Goal: Obtain resource: Download file/media

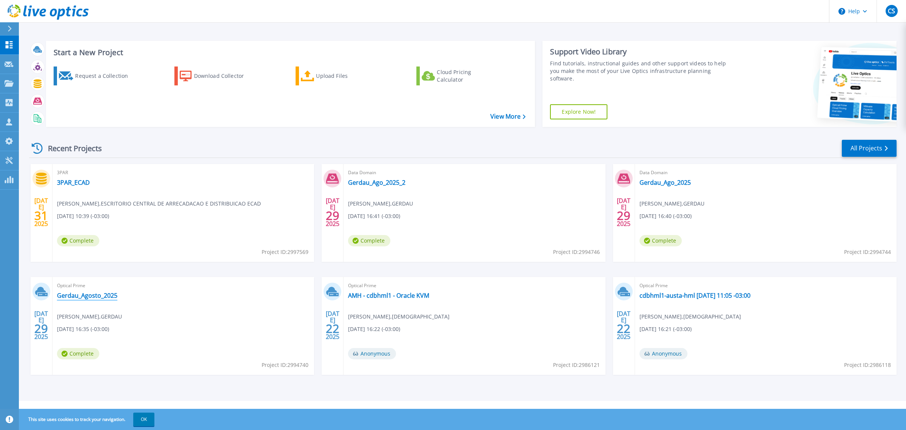
click at [106, 294] on link "Gerdau_Agosto_2025" at bounding box center [87, 295] width 60 height 8
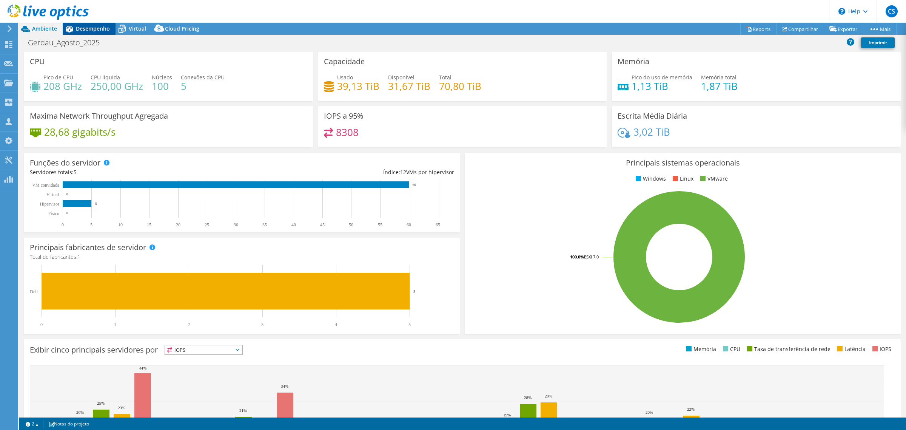
select select "USEast"
select select "USD"
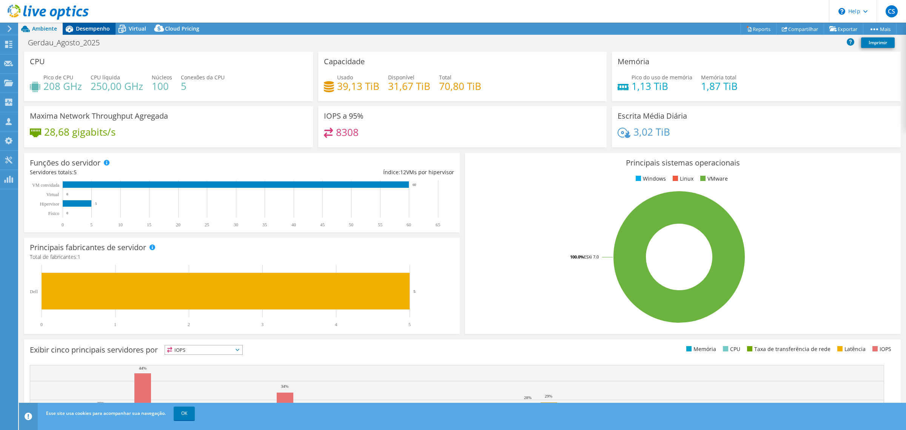
click at [97, 28] on span "Desempenho" at bounding box center [93, 28] width 34 height 7
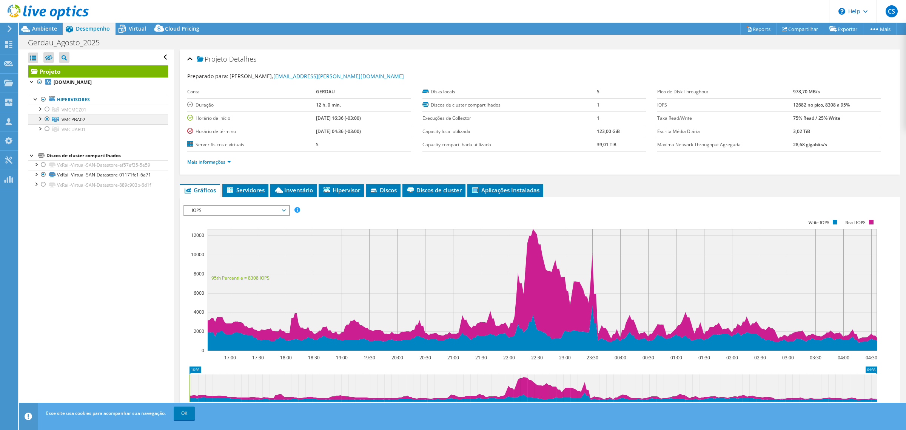
click at [40, 119] on div at bounding box center [40, 118] width 8 height 8
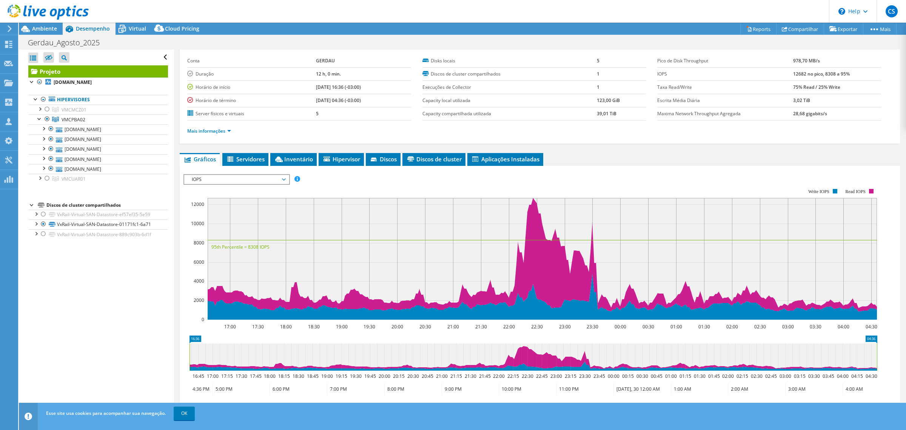
scroll to position [47, 0]
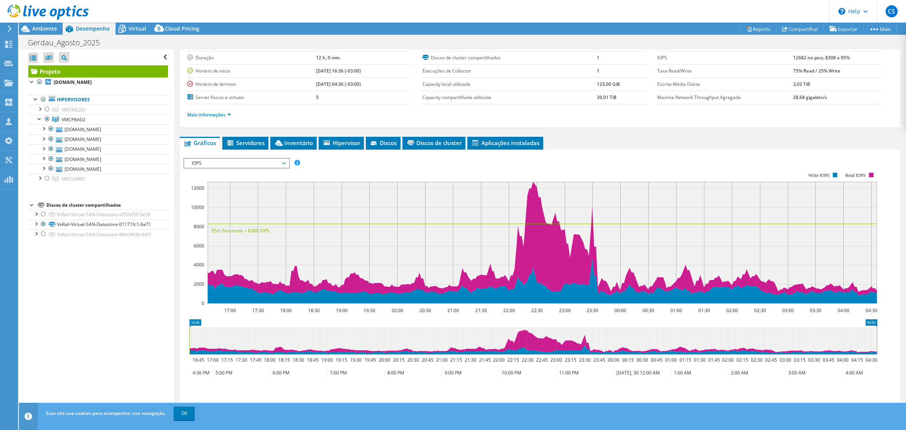
click at [242, 163] on span "IOPS" at bounding box center [236, 163] width 97 height 9
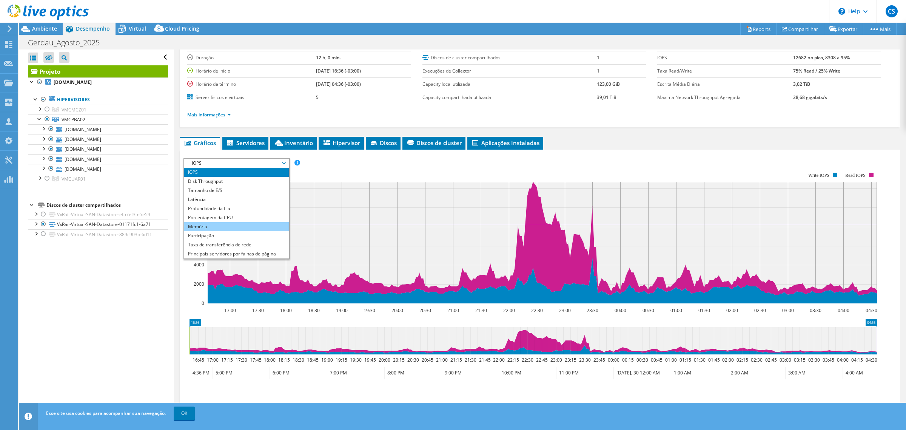
click at [213, 225] on li "Memória" at bounding box center [236, 226] width 105 height 9
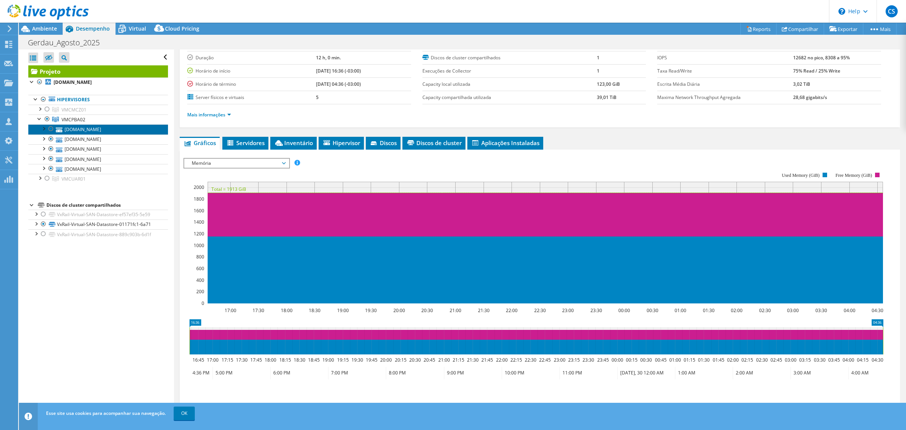
click at [99, 129] on link "[DOMAIN_NAME]" at bounding box center [98, 129] width 140 height 10
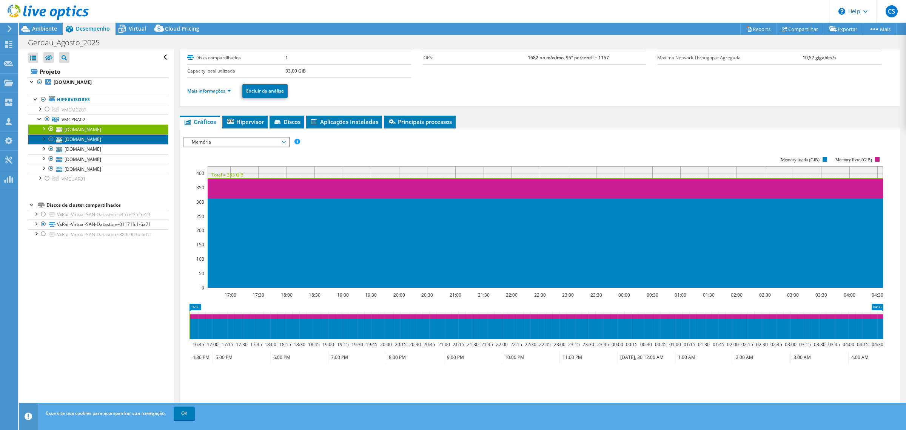
click at [95, 140] on link "[DOMAIN_NAME]" at bounding box center [98, 139] width 140 height 10
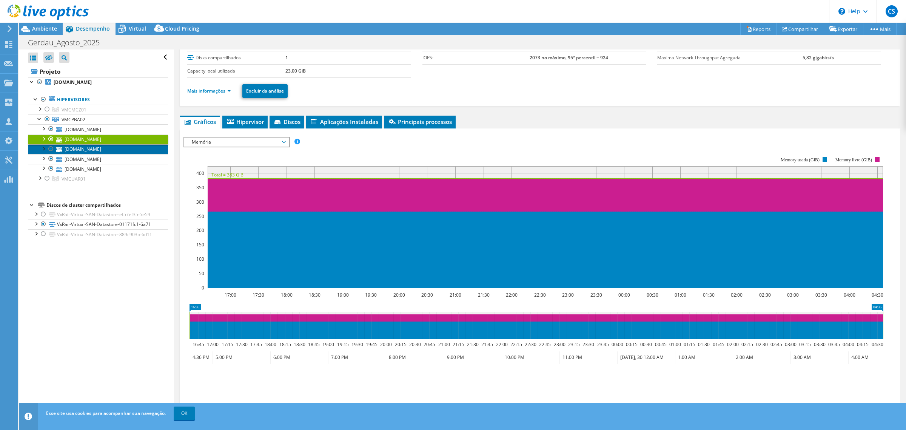
click at [95, 148] on link "[DOMAIN_NAME]" at bounding box center [98, 149] width 140 height 10
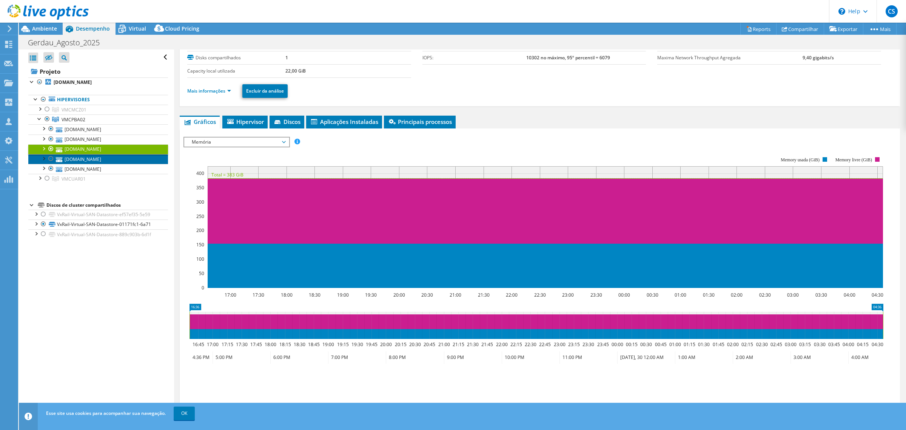
click at [104, 159] on link "[DOMAIN_NAME]" at bounding box center [98, 159] width 140 height 10
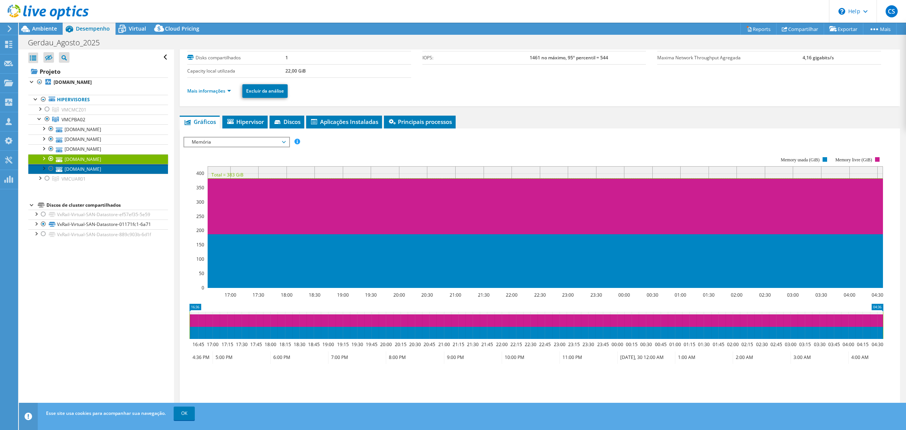
click at [103, 168] on link "[DOMAIN_NAME]" at bounding box center [98, 169] width 140 height 10
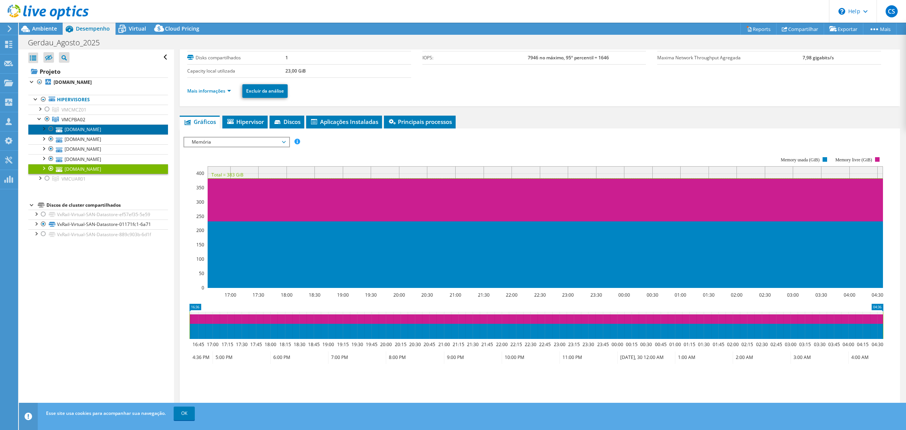
click at [103, 130] on link "[DOMAIN_NAME]" at bounding box center [98, 129] width 140 height 10
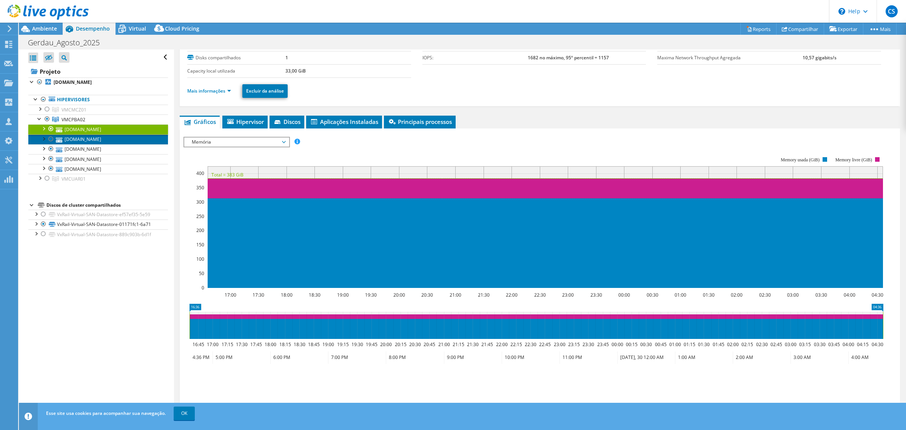
click at [105, 141] on link "[DOMAIN_NAME]" at bounding box center [98, 139] width 140 height 10
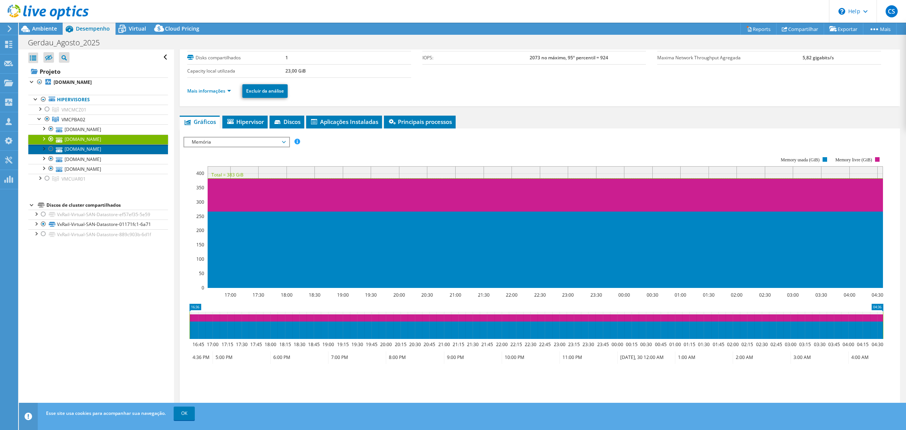
click at [107, 150] on link "[DOMAIN_NAME]" at bounding box center [98, 149] width 140 height 10
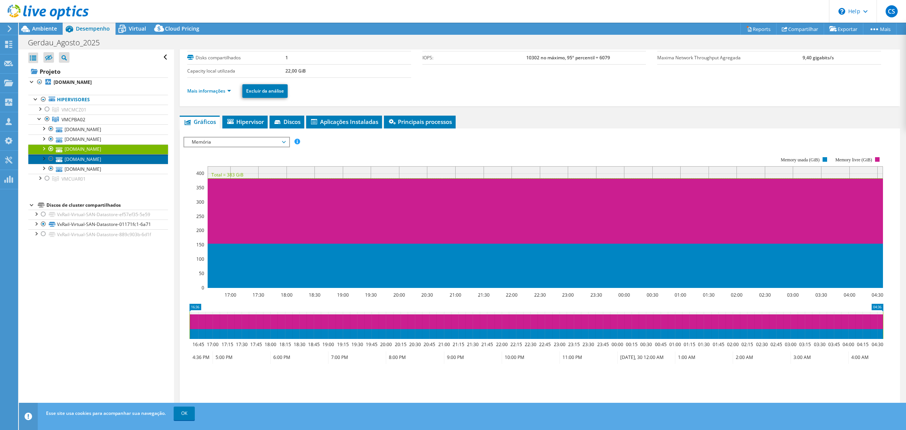
click at [108, 159] on link "[DOMAIN_NAME]" at bounding box center [98, 159] width 140 height 10
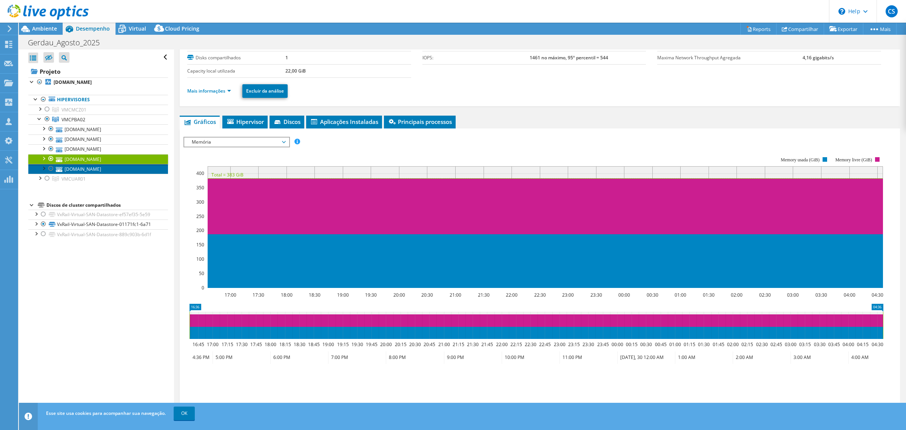
click at [107, 169] on link "[DOMAIN_NAME]" at bounding box center [98, 169] width 140 height 10
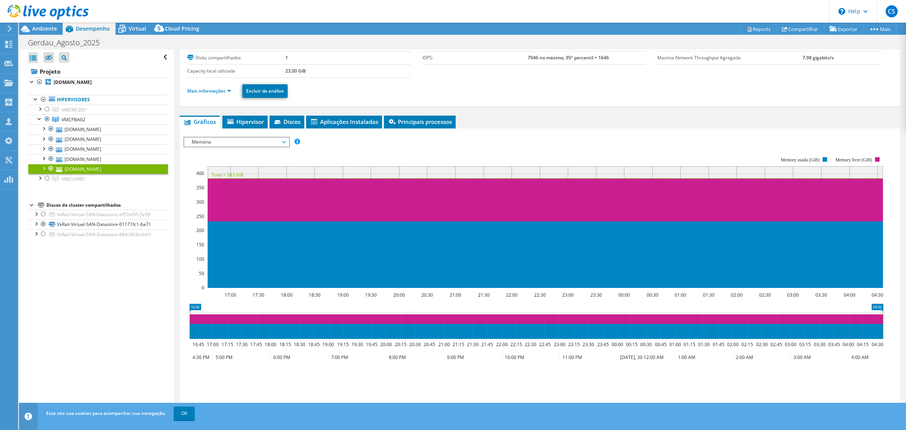
click at [240, 139] on span "Memória" at bounding box center [236, 141] width 97 height 9
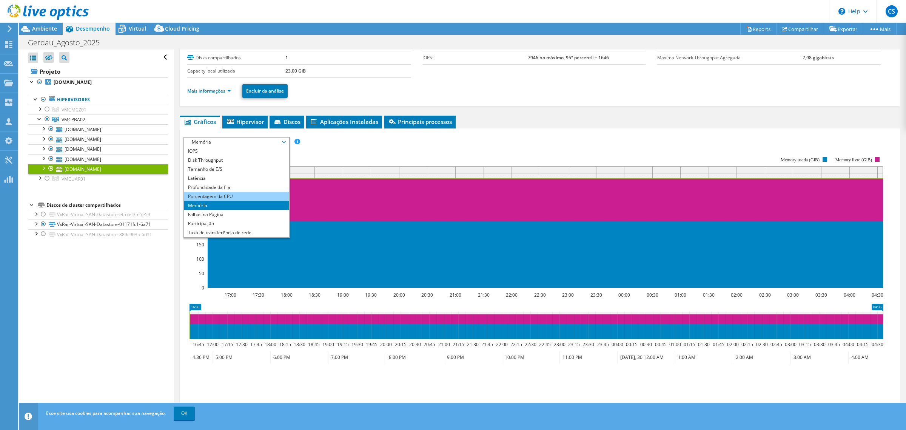
click at [223, 196] on li "Porcentagem da CPU" at bounding box center [236, 196] width 105 height 9
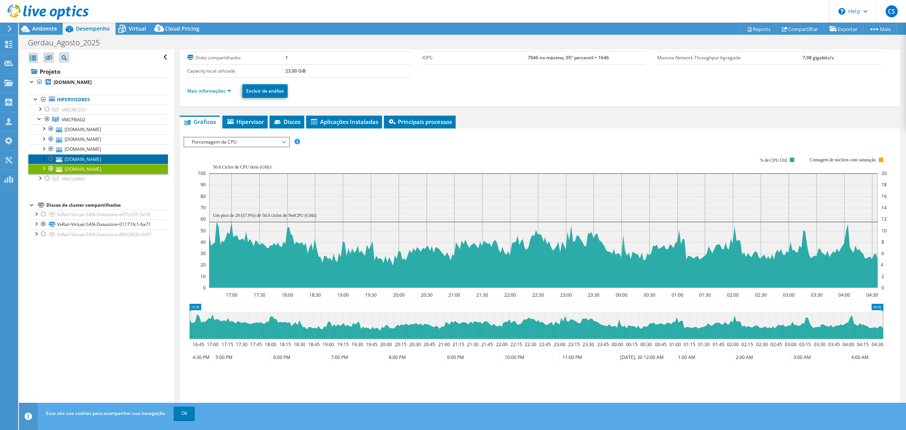
click at [99, 159] on link "[DOMAIN_NAME]" at bounding box center [98, 159] width 140 height 10
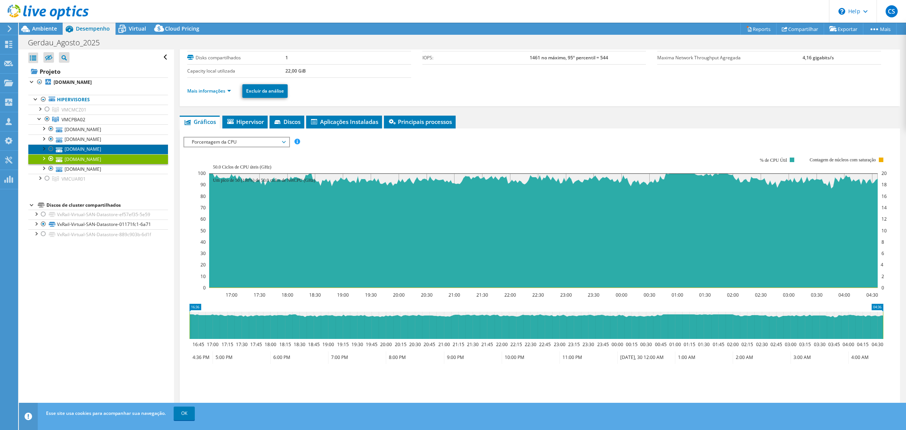
click at [110, 151] on link "[DOMAIN_NAME]" at bounding box center [98, 149] width 140 height 10
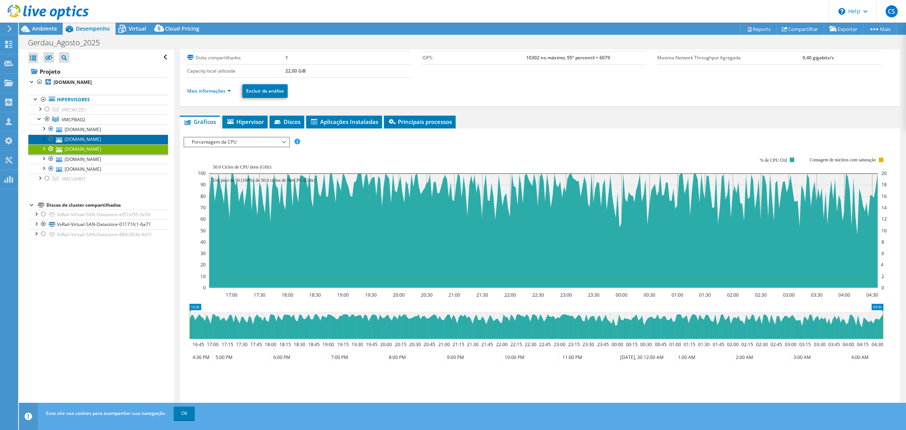
click at [104, 140] on link "[DOMAIN_NAME]" at bounding box center [98, 139] width 140 height 10
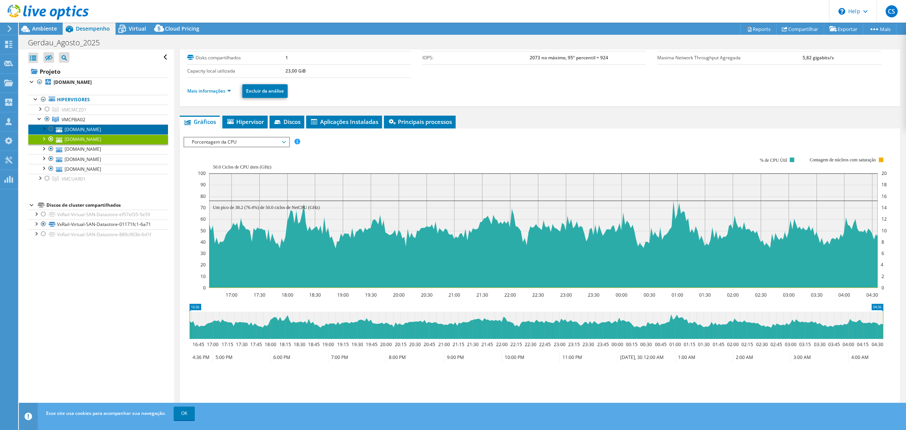
click at [104, 129] on link "[DOMAIN_NAME]" at bounding box center [98, 129] width 140 height 10
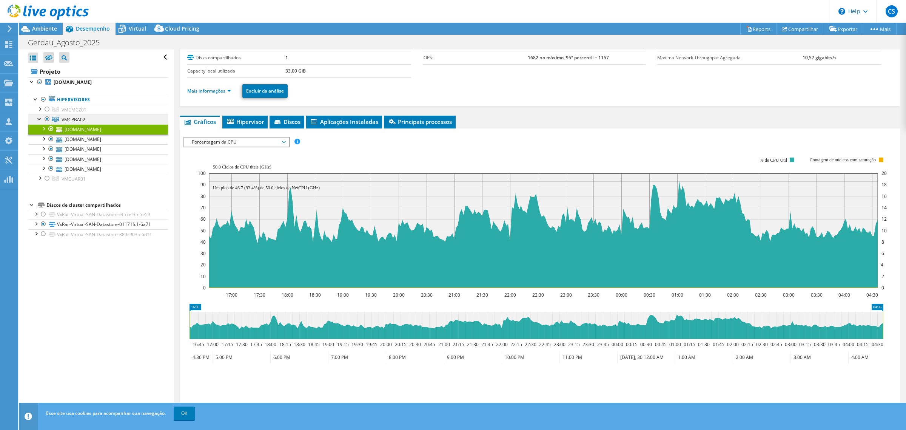
click at [71, 113] on span "VMCPBA02" at bounding box center [74, 109] width 25 height 6
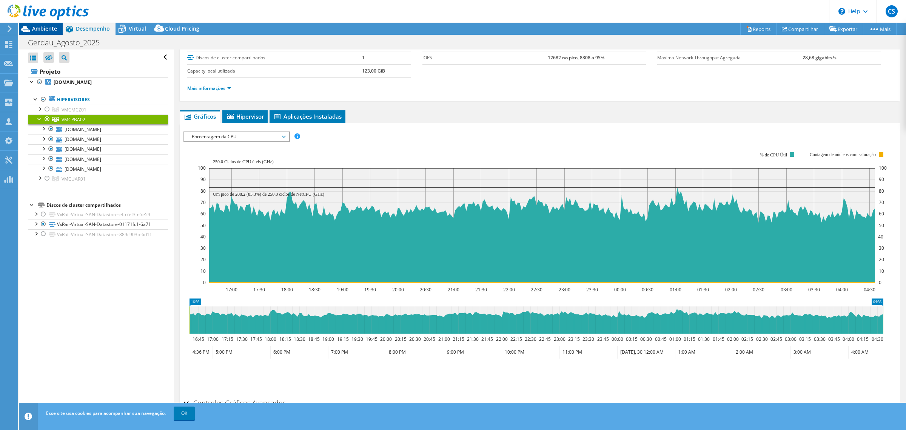
click at [48, 28] on span "Ambiente" at bounding box center [44, 28] width 25 height 7
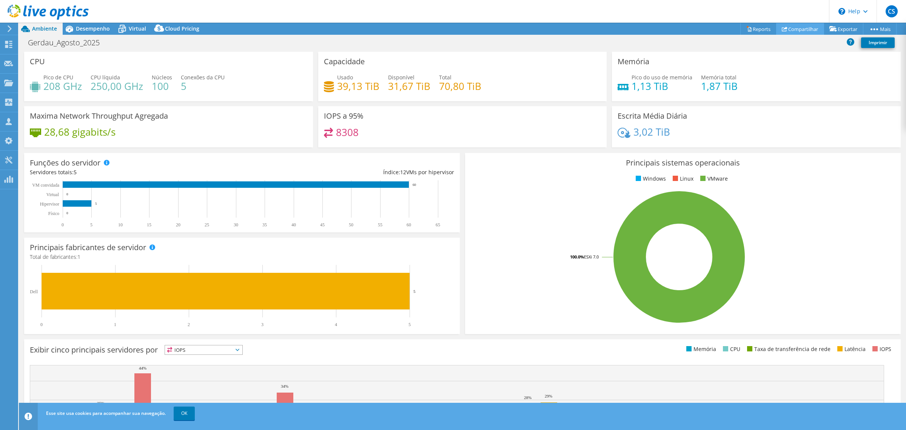
click at [803, 29] on link "Compartilhar" at bounding box center [800, 29] width 48 height 12
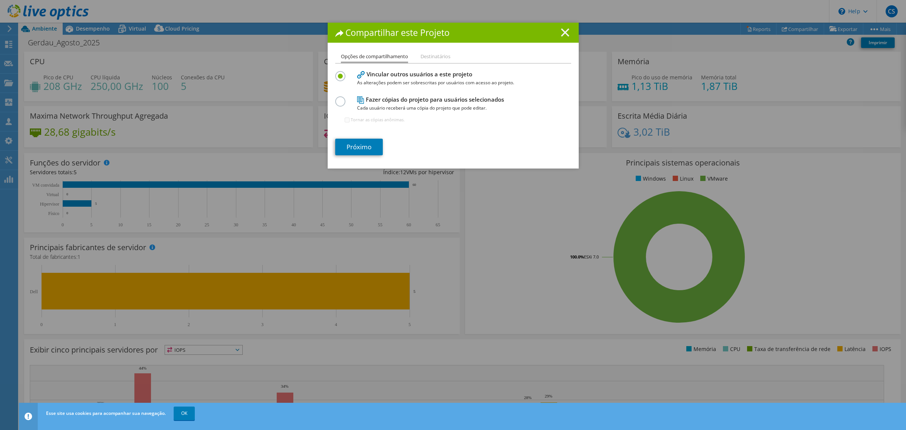
click at [563, 31] on line at bounding box center [565, 33] width 8 height 8
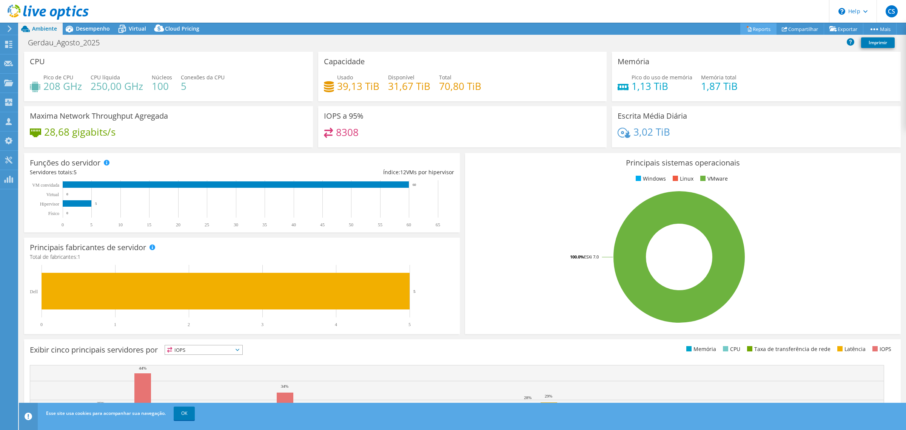
click at [752, 27] on link "Reports" at bounding box center [758, 29] width 36 height 12
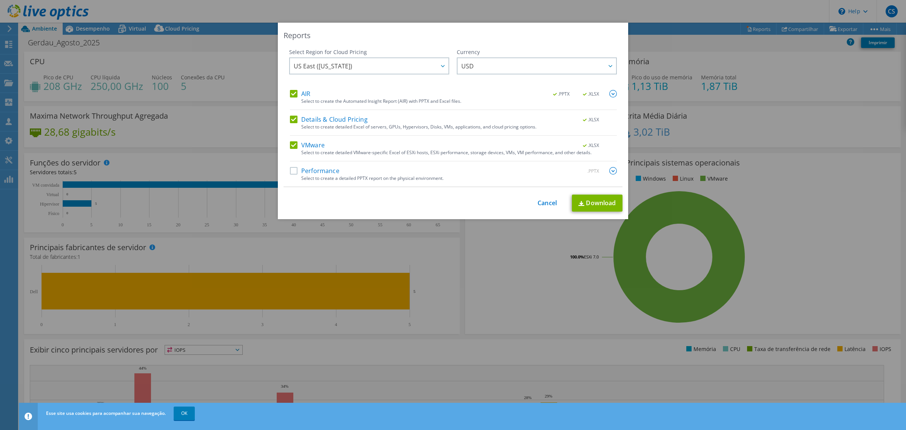
click at [290, 171] on label "Performance" at bounding box center [314, 171] width 49 height 8
click at [0, 0] on input "Performance" at bounding box center [0, 0] width 0 height 0
click at [598, 205] on link "Download" at bounding box center [597, 202] width 51 height 17
drag, startPoint x: 535, startPoint y: 201, endPoint x: 516, endPoint y: 201, distance: 19.3
click at [538, 201] on link "Cancel" at bounding box center [547, 202] width 19 height 7
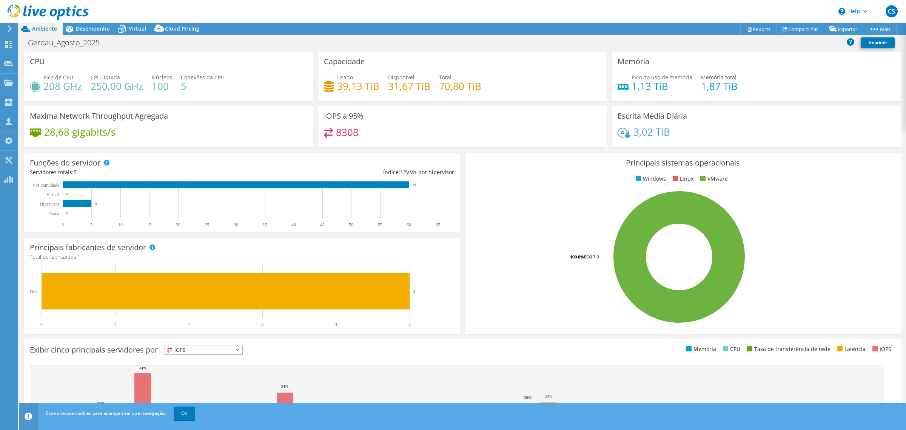
click at [87, 30] on span "Desempenho" at bounding box center [93, 28] width 34 height 7
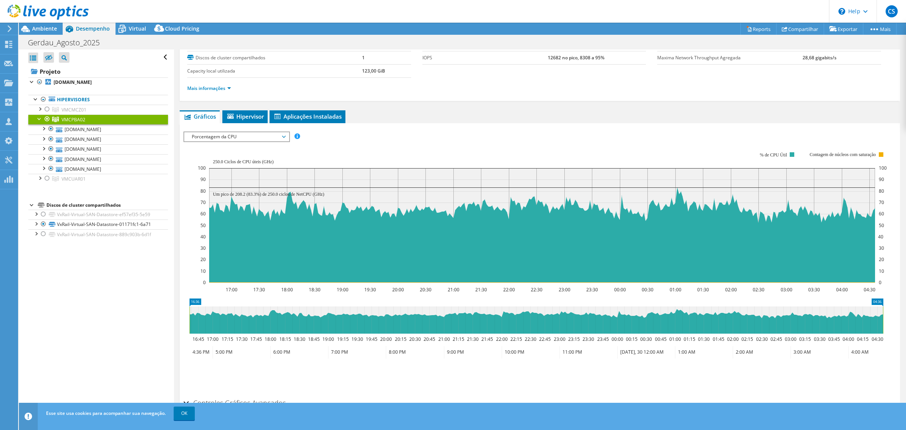
click at [47, 119] on div at bounding box center [47, 118] width 8 height 9
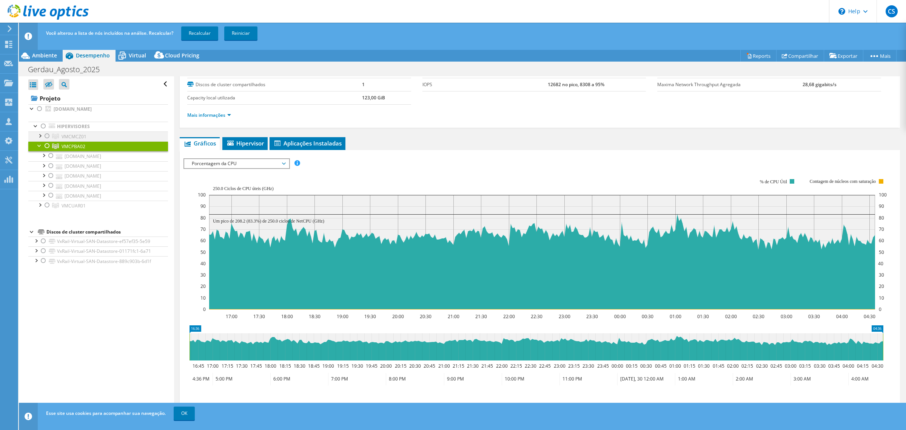
click at [46, 134] on div at bounding box center [47, 135] width 8 height 9
click at [199, 31] on link "Recalcular" at bounding box center [199, 33] width 37 height 14
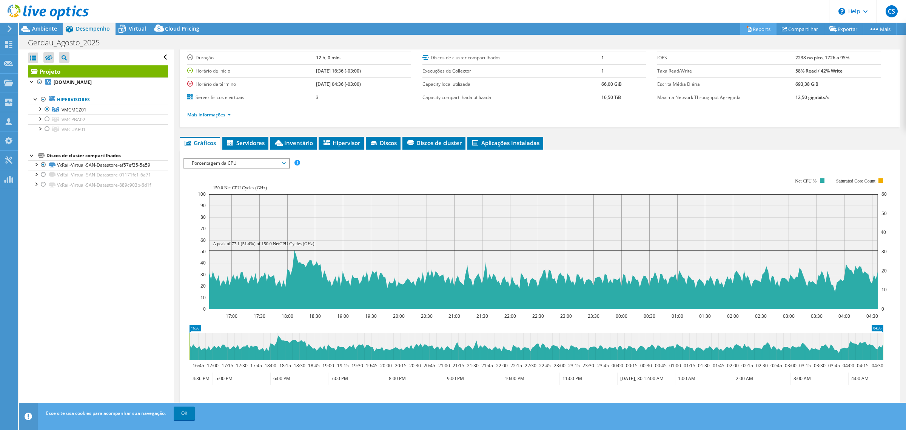
click at [754, 27] on link "Reports" at bounding box center [758, 29] width 36 height 12
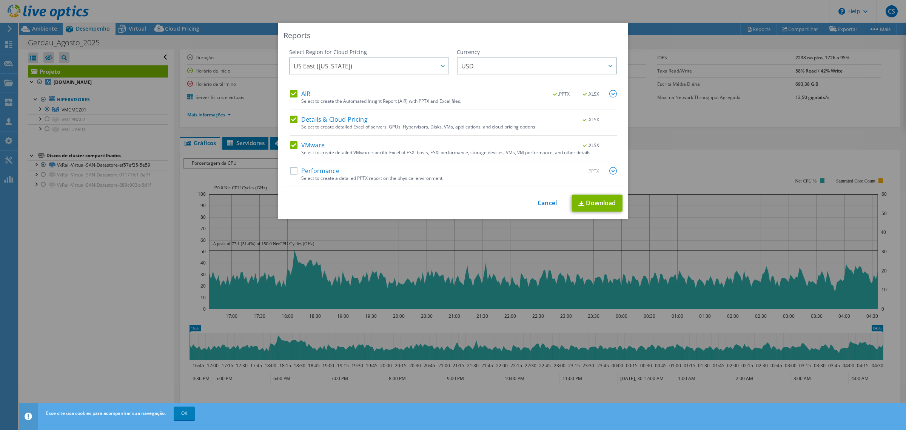
click at [290, 172] on label "Performance" at bounding box center [314, 171] width 49 height 8
click at [0, 0] on input "Performance" at bounding box center [0, 0] width 0 height 0
click at [592, 200] on link "Download" at bounding box center [597, 202] width 51 height 17
click at [549, 203] on link "Cancel" at bounding box center [547, 202] width 19 height 7
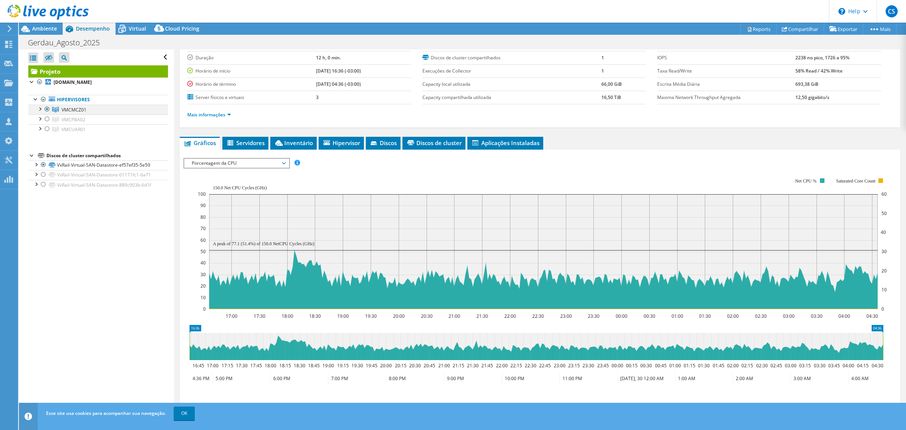
click at [48, 108] on div at bounding box center [47, 109] width 8 height 9
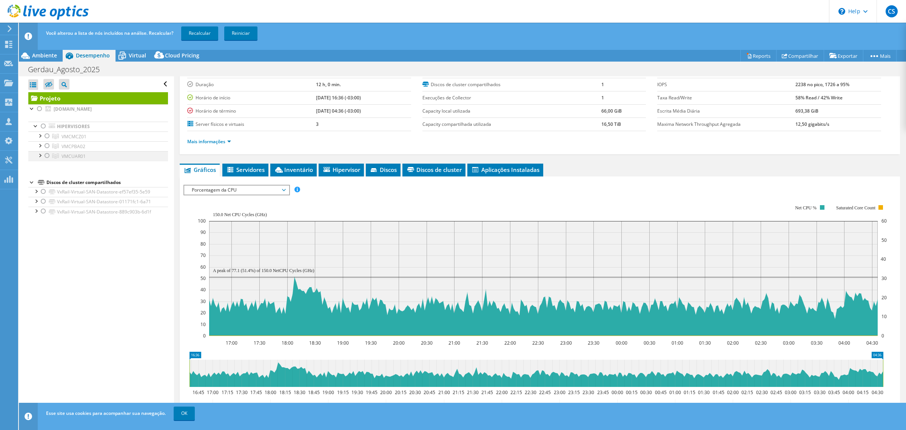
click at [46, 156] on div at bounding box center [47, 155] width 8 height 9
click at [199, 30] on link "Recalcular" at bounding box center [199, 33] width 37 height 14
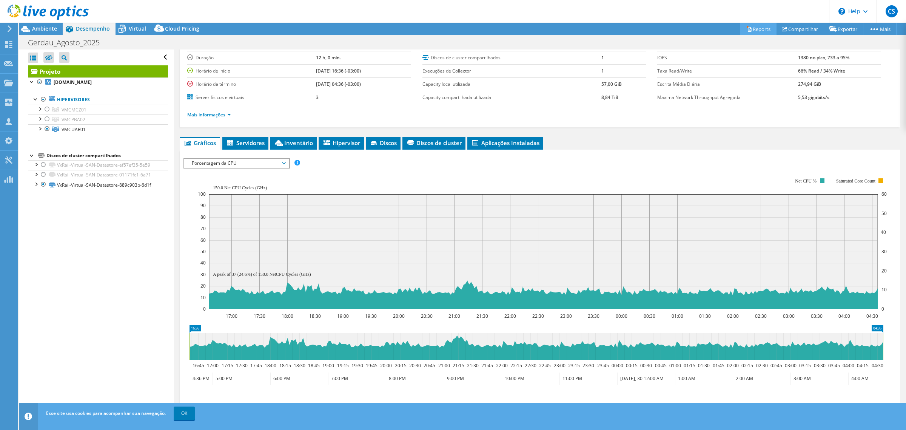
click at [756, 27] on link "Reports" at bounding box center [758, 29] width 36 height 12
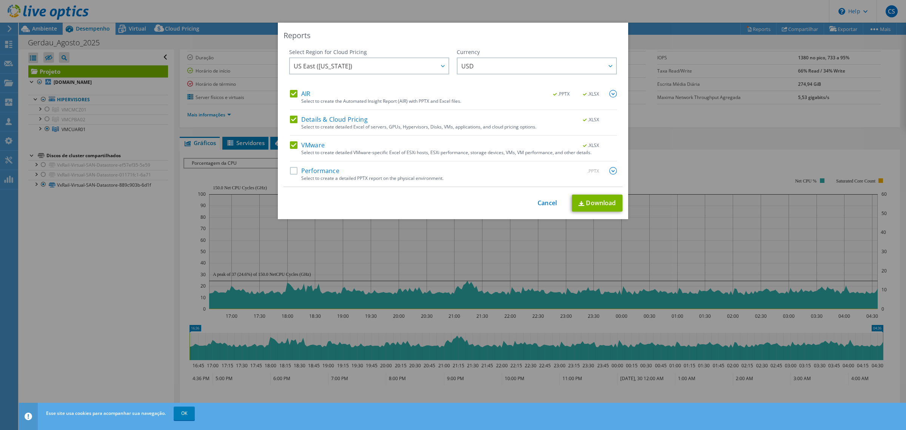
click at [316, 170] on label "Performance" at bounding box center [314, 171] width 49 height 8
click at [0, 0] on input "Performance" at bounding box center [0, 0] width 0 height 0
click at [601, 200] on link "Download" at bounding box center [597, 202] width 51 height 17
drag, startPoint x: 541, startPoint y: 202, endPoint x: 546, endPoint y: 202, distance: 5.3
click at [541, 202] on link "Cancel" at bounding box center [547, 202] width 19 height 7
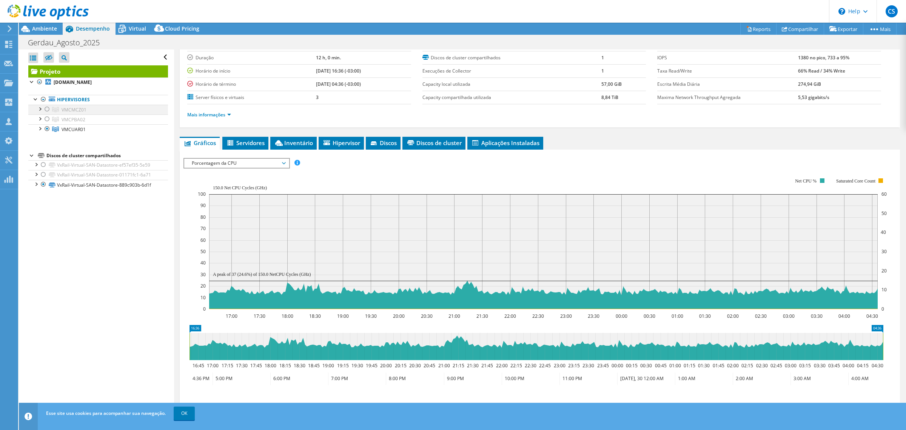
click at [48, 110] on div at bounding box center [47, 109] width 8 height 9
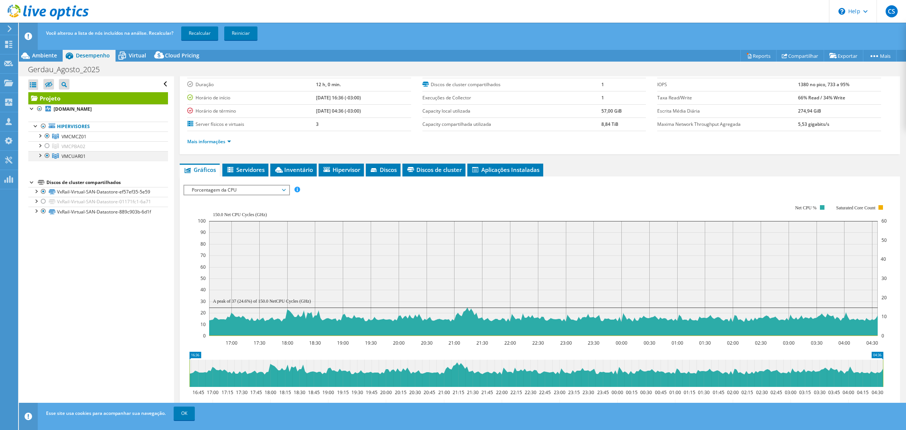
click at [46, 156] on div at bounding box center [47, 155] width 8 height 9
click at [203, 31] on link "Recalcular" at bounding box center [199, 33] width 37 height 14
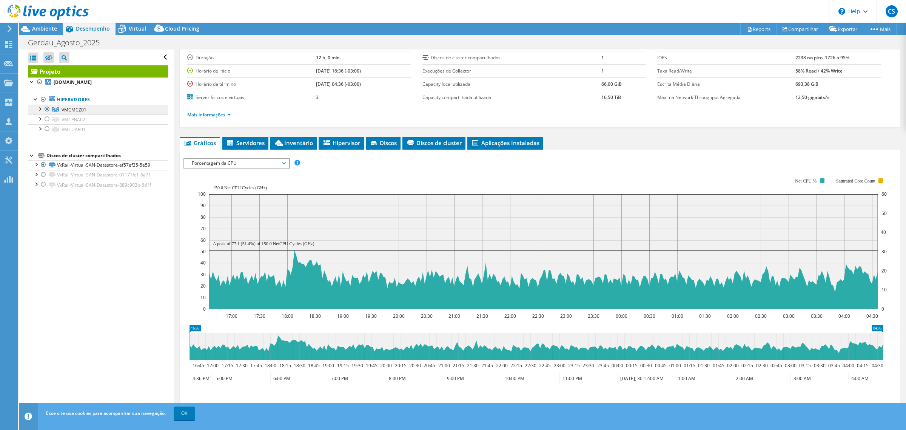
click at [80, 110] on span "VMCMCZ01" at bounding box center [74, 109] width 25 height 6
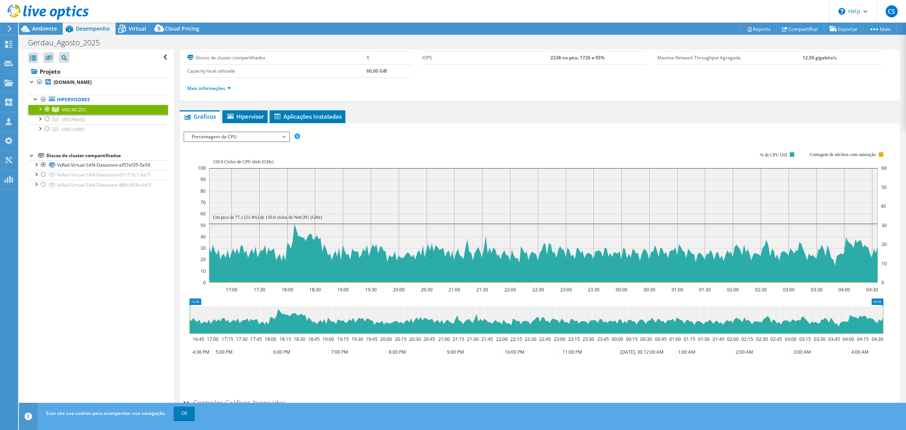
click at [228, 137] on span "Porcentagem da CPU" at bounding box center [236, 136] width 97 height 9
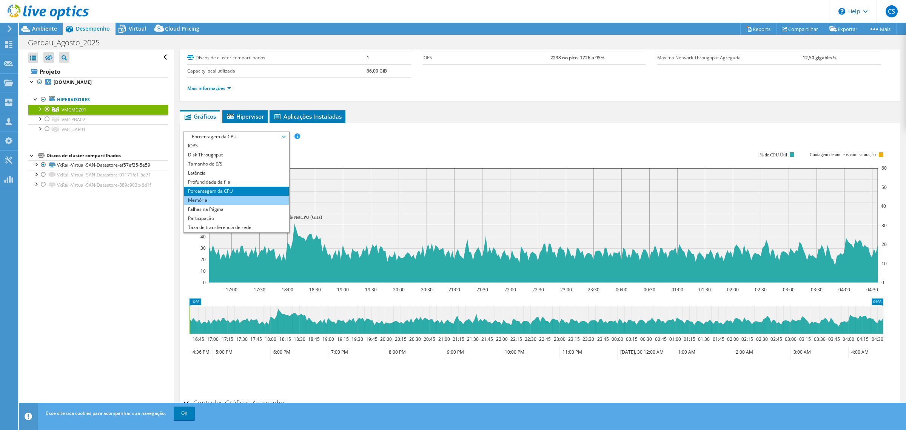
click at [208, 201] on li "Memória" at bounding box center [236, 200] width 105 height 9
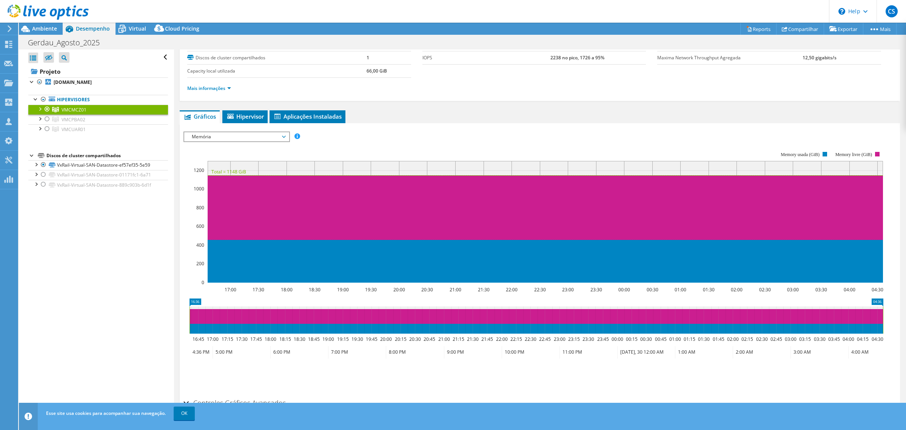
click at [889, 270] on section "IOPS Disk Throughput Tamanho de E/S Latência Profundidade da fila Porcentagem d…" at bounding box center [540, 278] width 720 height 311
